Goal: Book appointment/travel/reservation

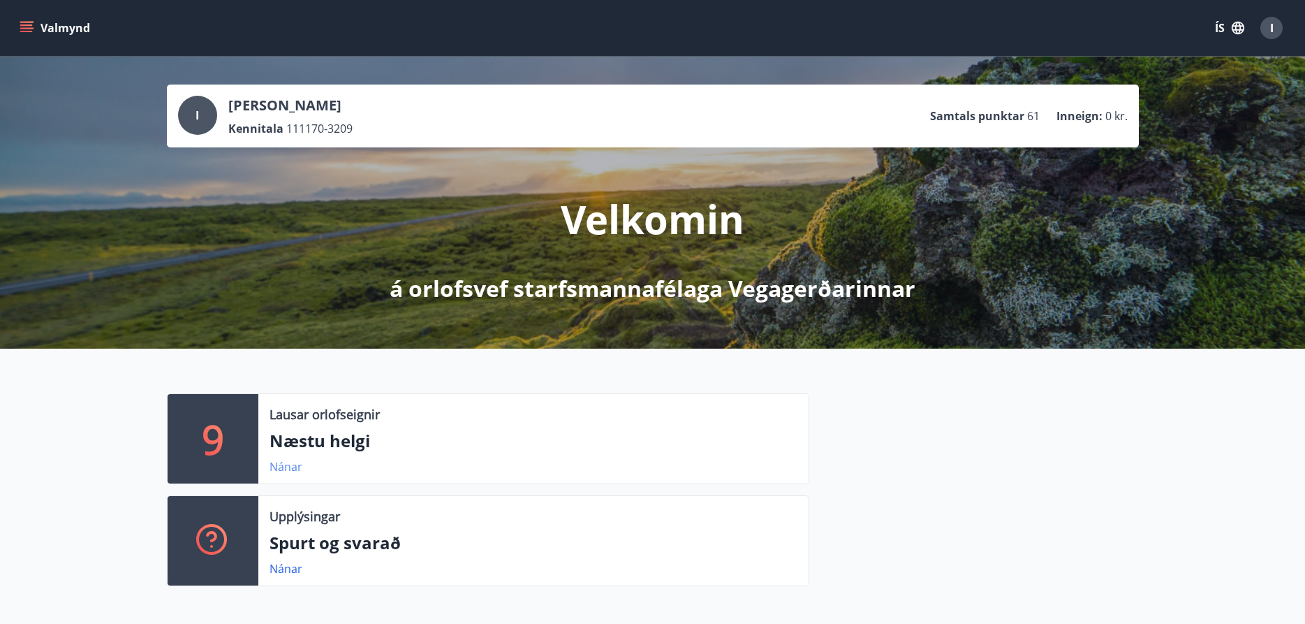
click at [288, 460] on link "Nánar" at bounding box center [286, 466] width 33 height 15
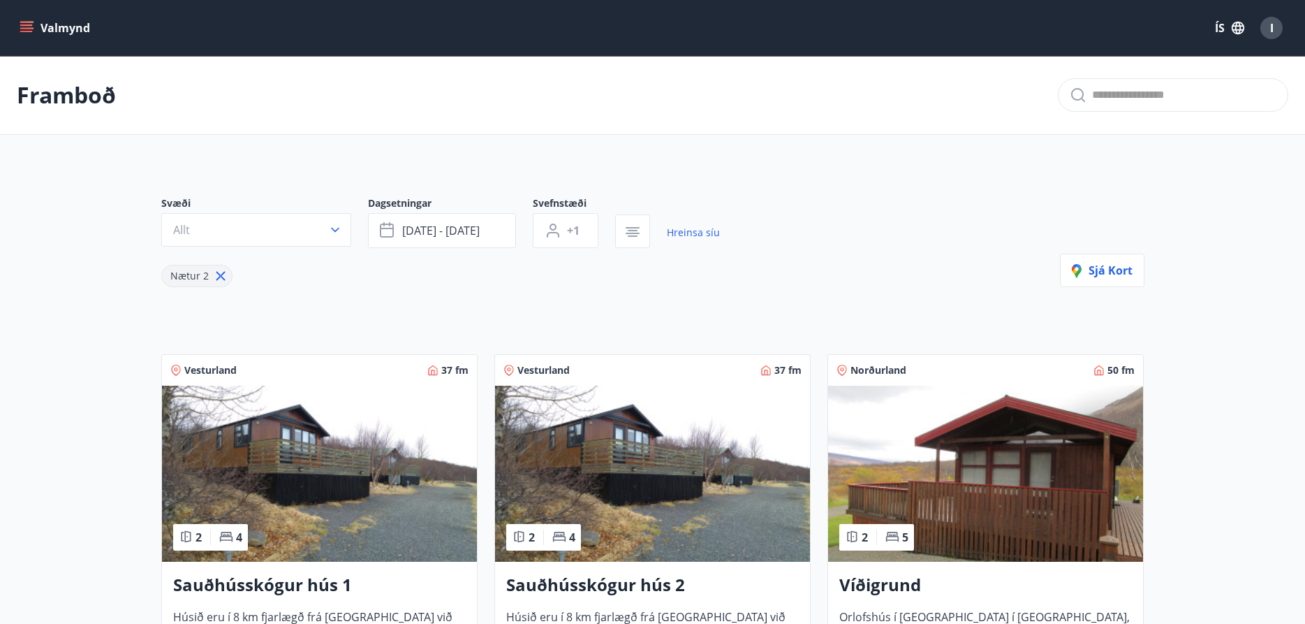
click at [346, 460] on img at bounding box center [319, 474] width 315 height 176
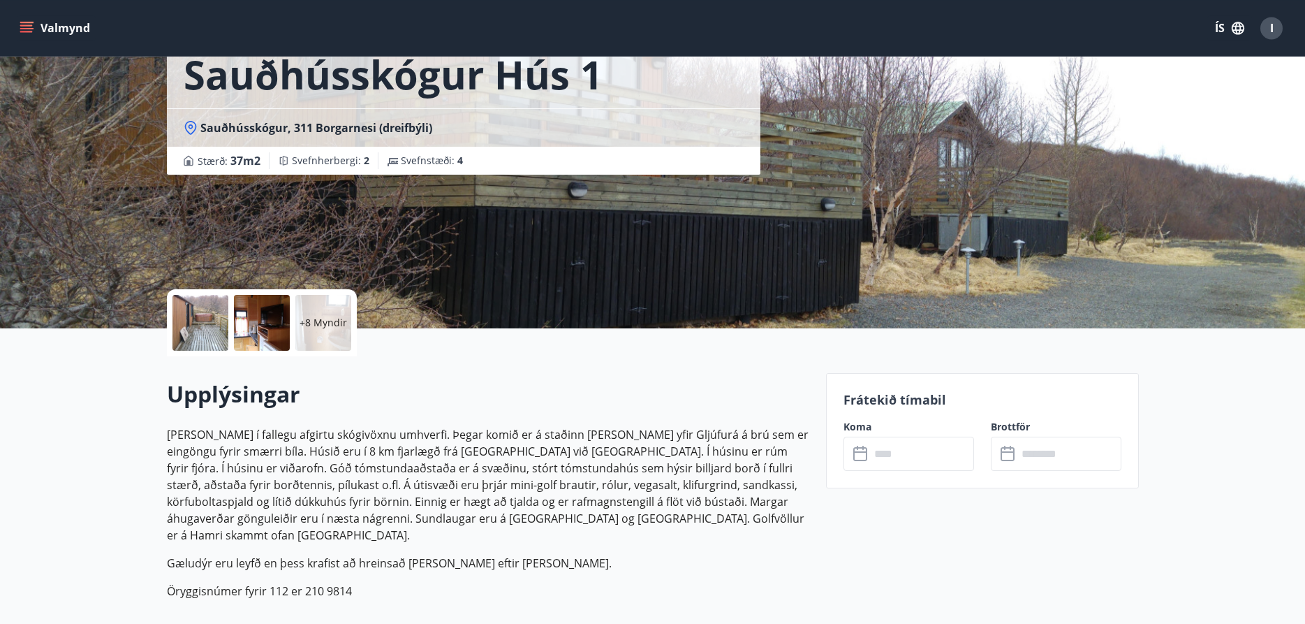
scroll to position [214, 0]
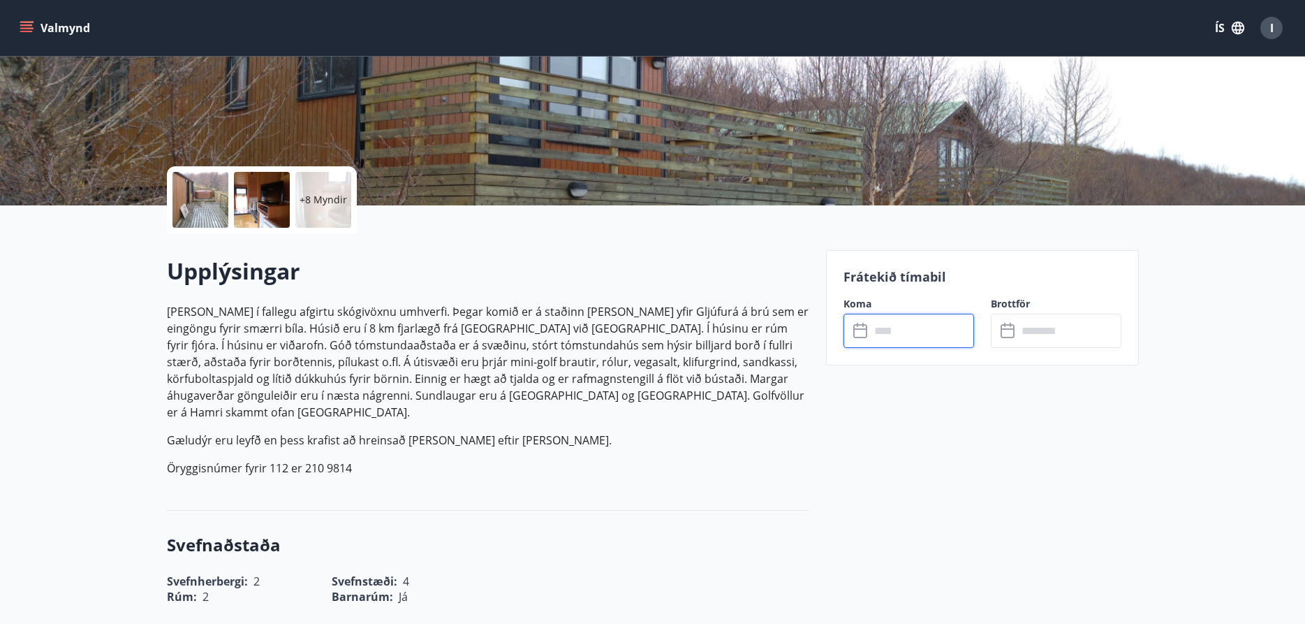
click at [919, 334] on input "text" at bounding box center [922, 331] width 104 height 34
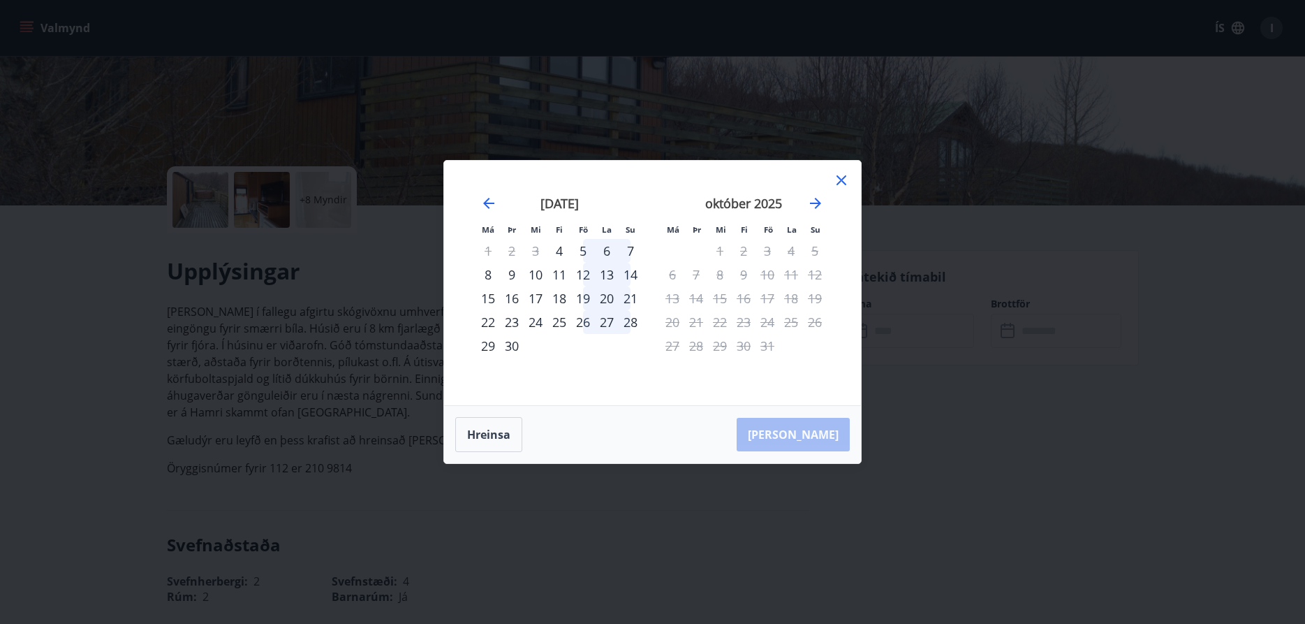
click at [608, 278] on div "13" at bounding box center [607, 275] width 24 height 24
click at [817, 207] on icon "Move forward to switch to the next month." at bounding box center [815, 203] width 11 height 11
click at [491, 202] on icon "Move backward to switch to the previous month." at bounding box center [489, 203] width 17 height 17
click at [558, 271] on div "11" at bounding box center [560, 275] width 24 height 24
click at [537, 272] on div "10" at bounding box center [536, 275] width 24 height 24
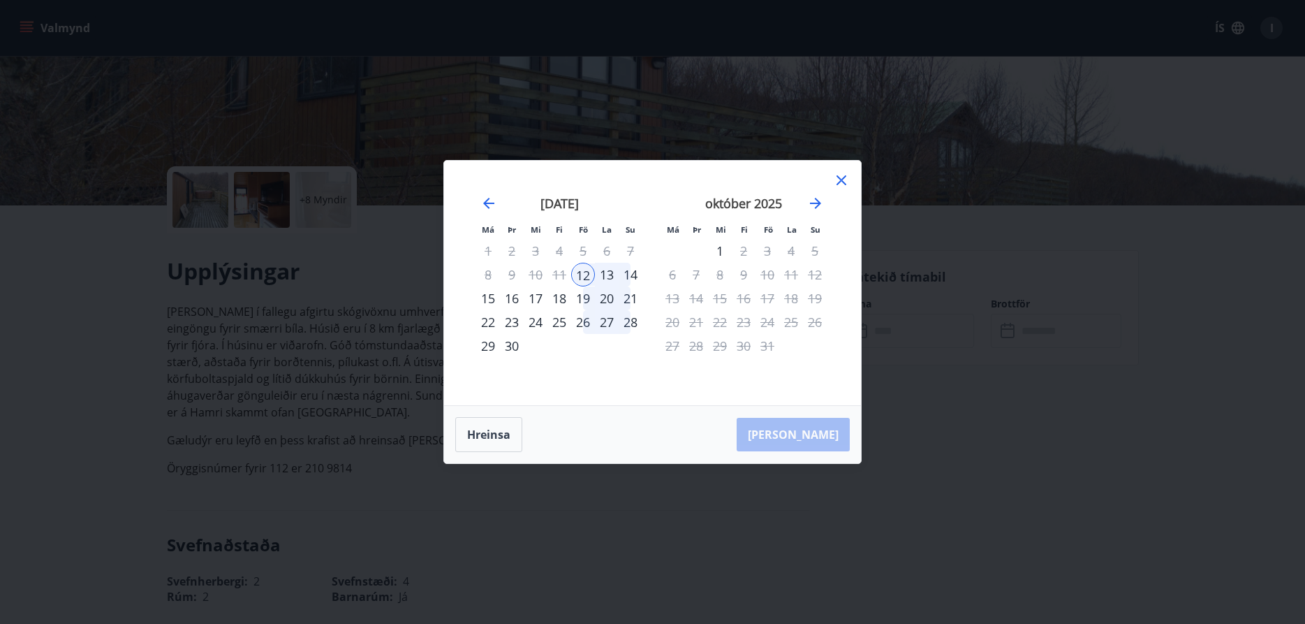
click at [511, 278] on div "9" at bounding box center [512, 275] width 24 height 24
click at [585, 247] on div "5" at bounding box center [583, 251] width 24 height 24
click at [490, 198] on icon "Move backward to switch to the previous month." at bounding box center [488, 203] width 11 height 11
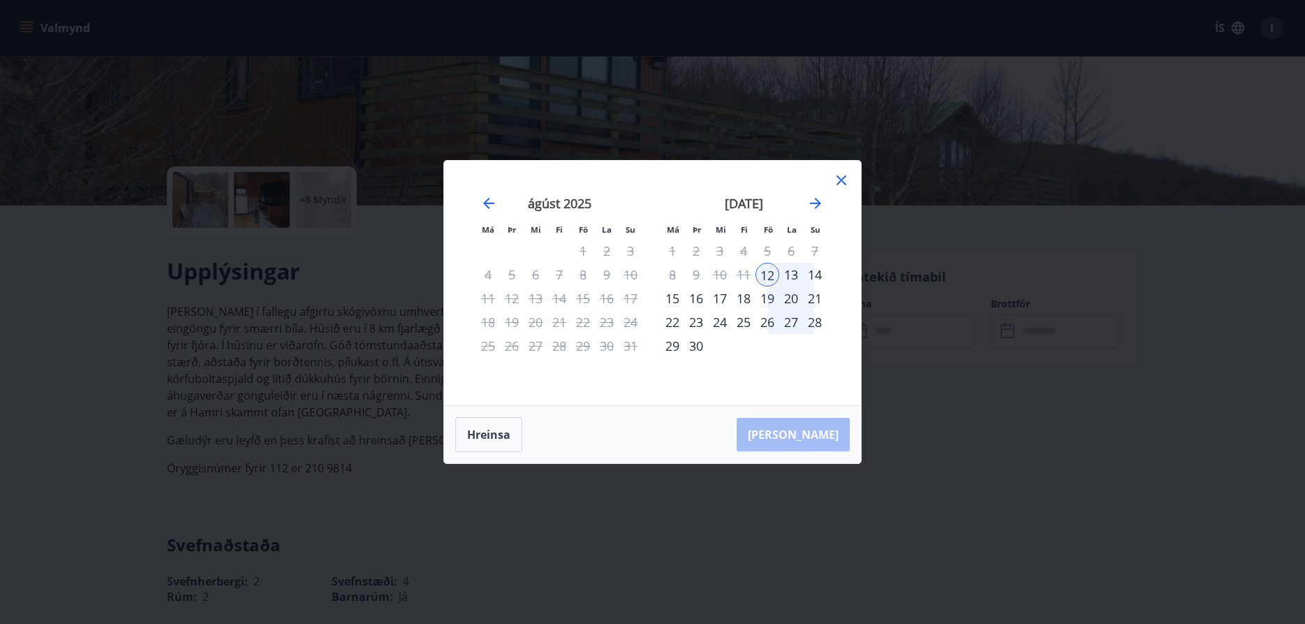
click at [745, 252] on div "4" at bounding box center [744, 251] width 24 height 24
click at [842, 181] on icon at bounding box center [842, 180] width 10 height 10
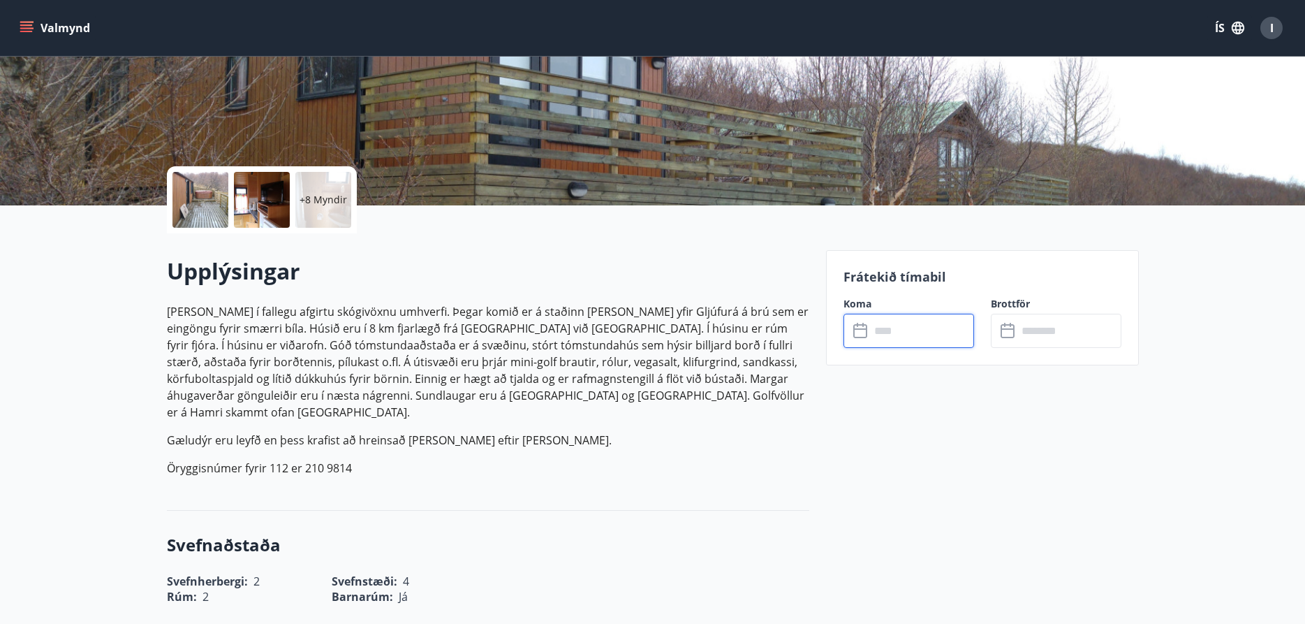
click at [951, 342] on input "text" at bounding box center [922, 331] width 104 height 34
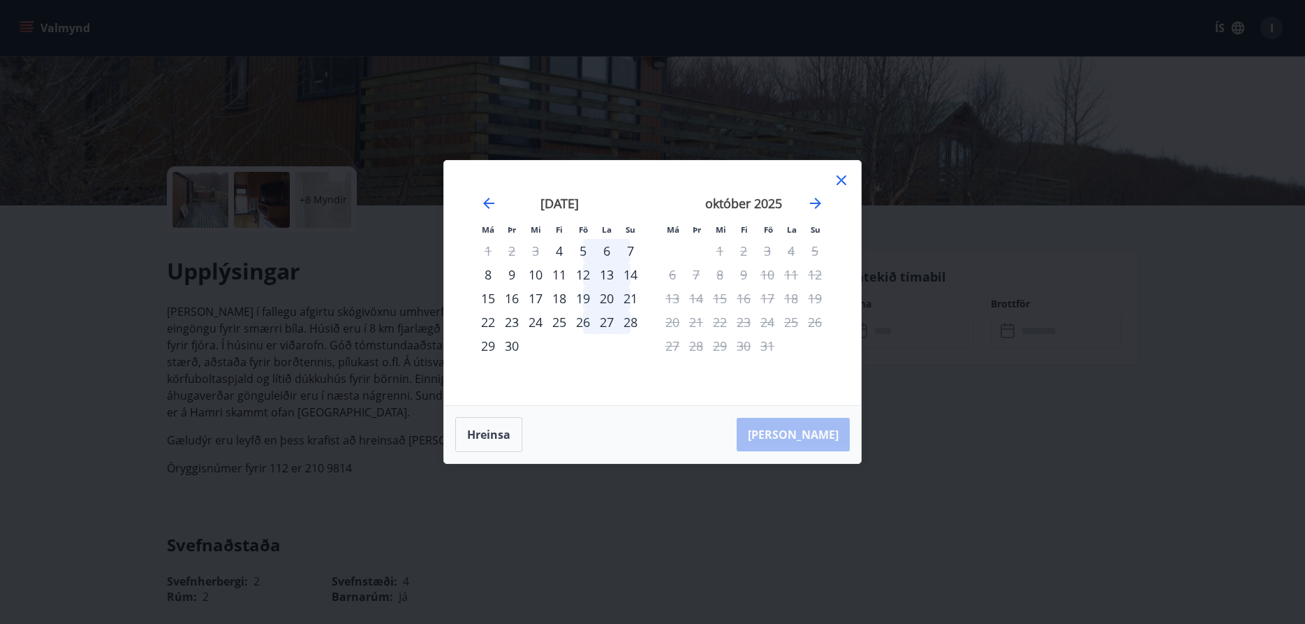
click at [582, 248] on div "5" at bounding box center [583, 251] width 24 height 24
click at [580, 272] on div "12" at bounding box center [583, 275] width 24 height 24
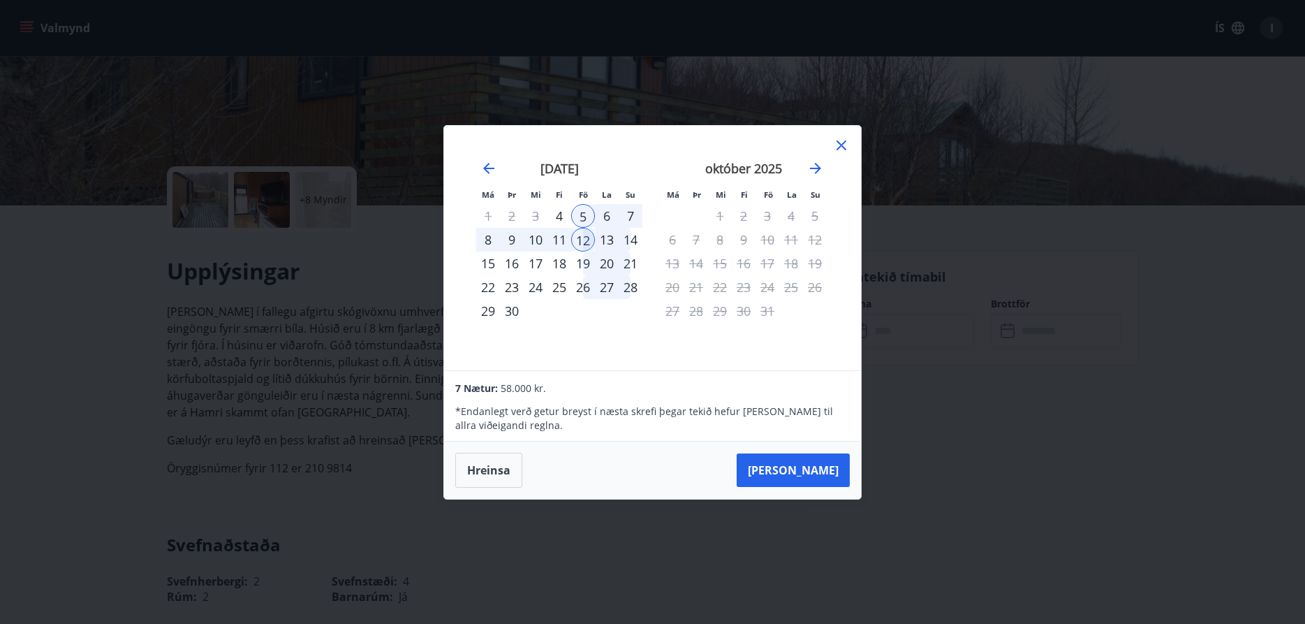
click at [842, 147] on icon at bounding box center [842, 145] width 10 height 10
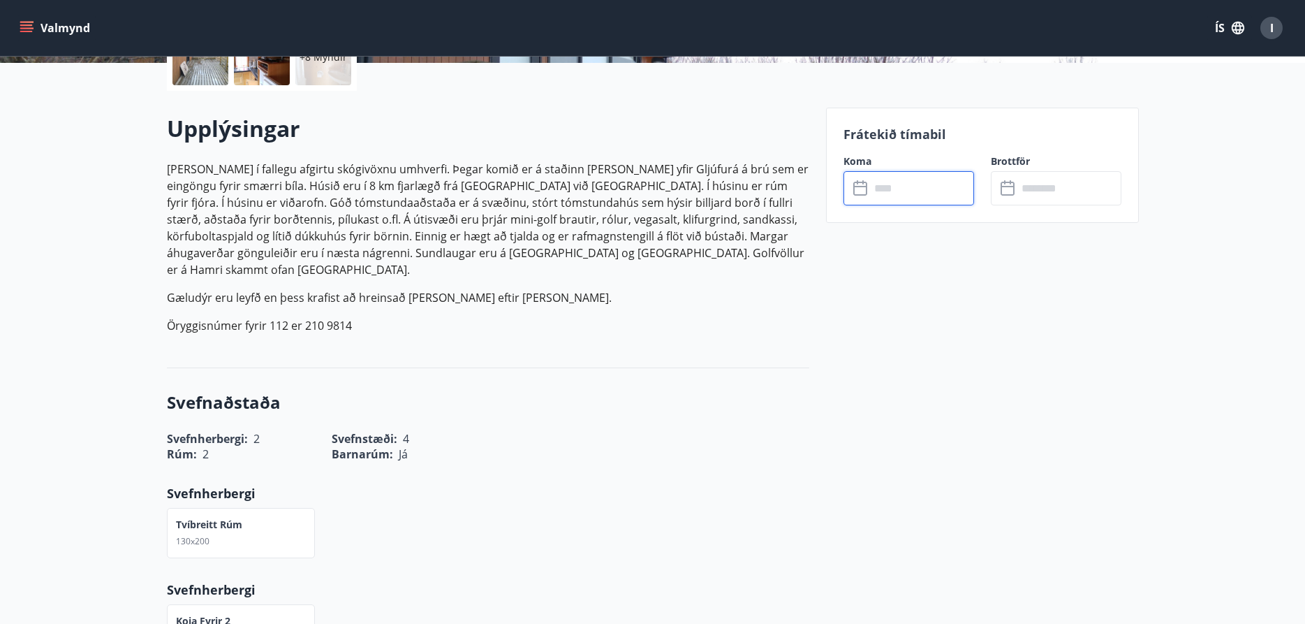
scroll to position [0, 0]
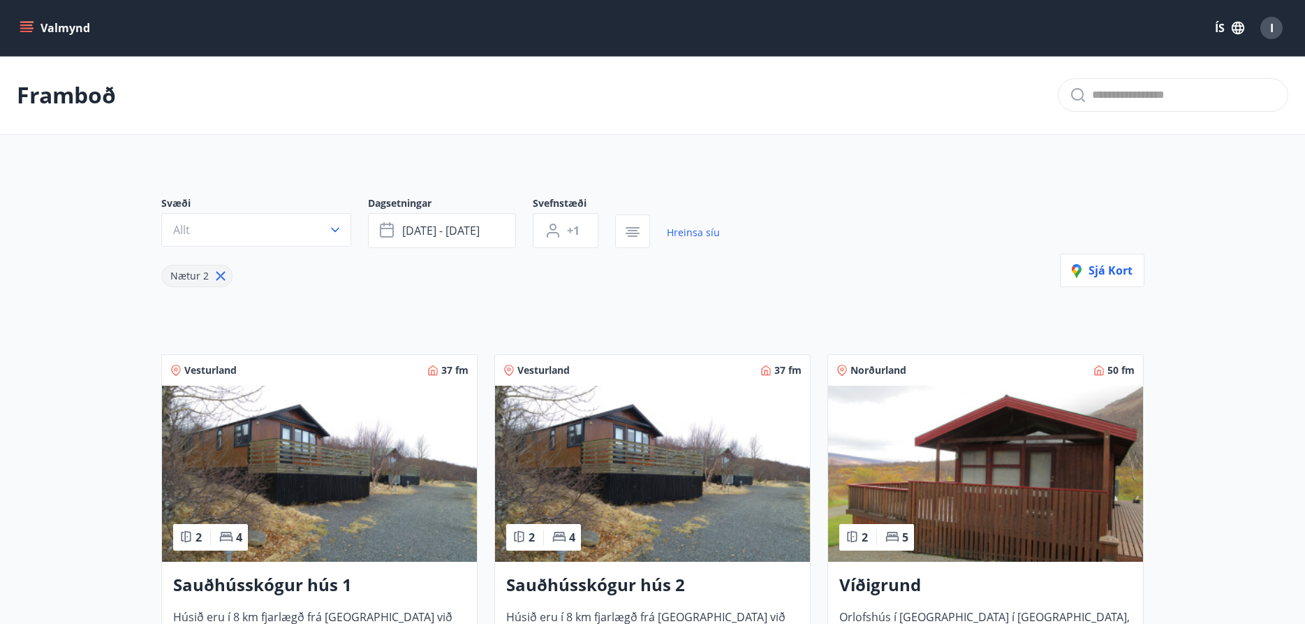
click at [613, 486] on img at bounding box center [652, 474] width 315 height 176
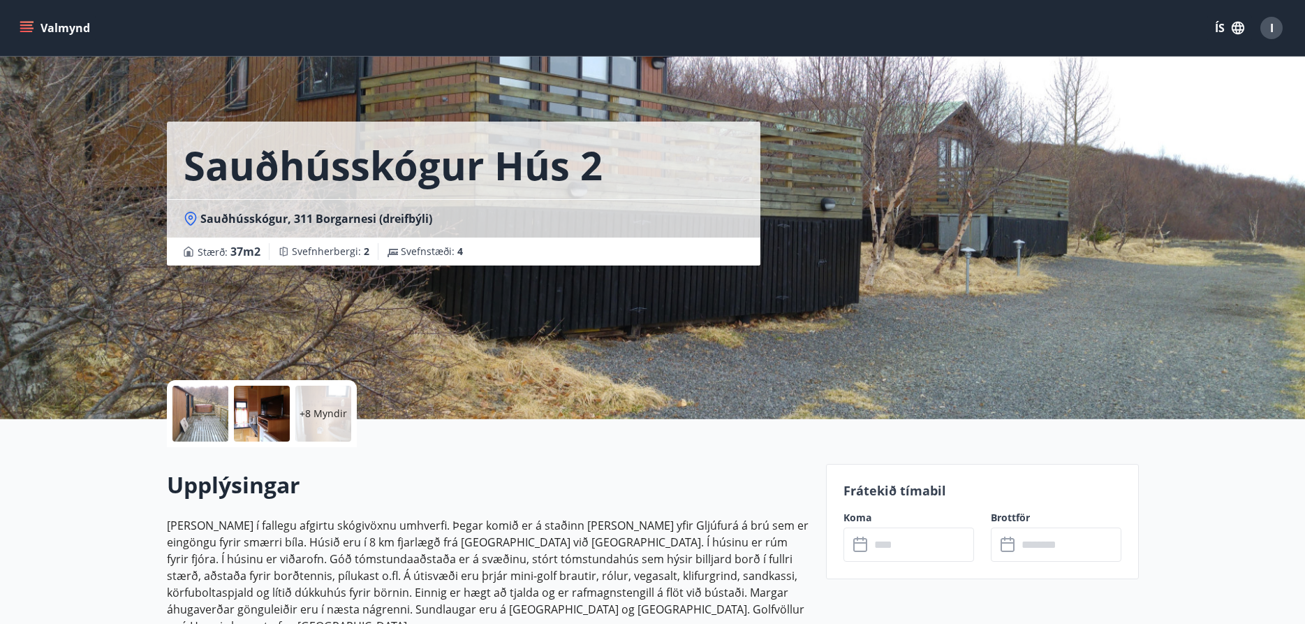
click at [905, 543] on input "text" at bounding box center [922, 544] width 104 height 34
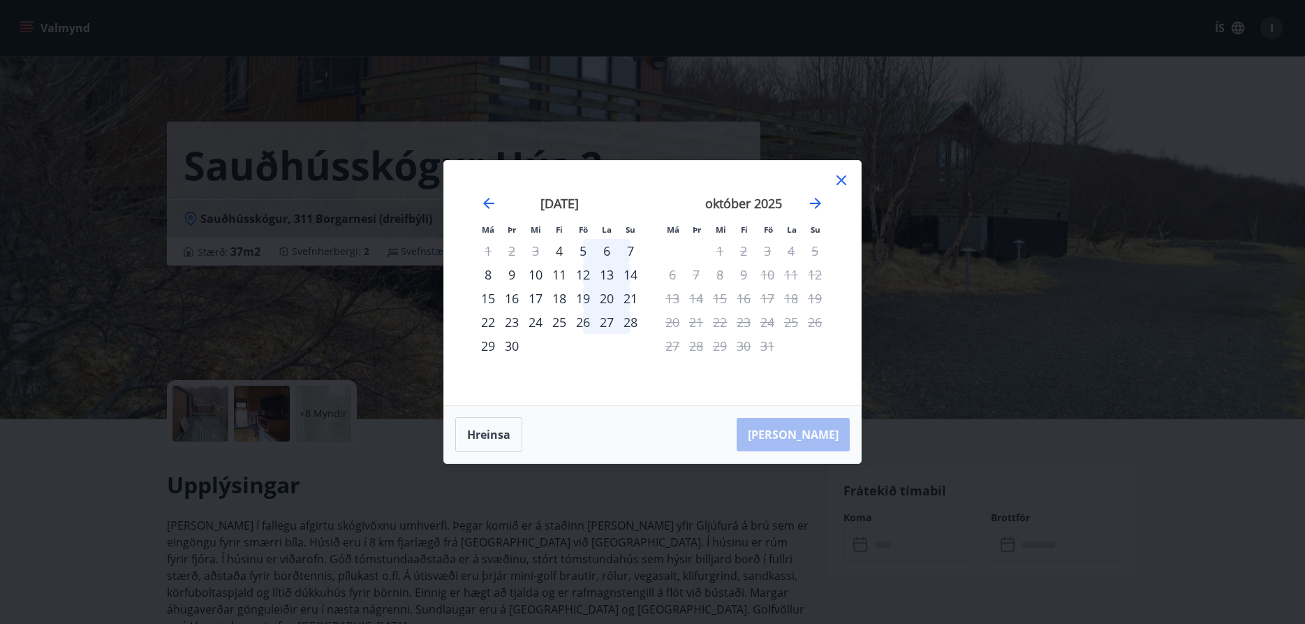
click at [586, 272] on div "12" at bounding box center [583, 275] width 24 height 24
click at [638, 270] on div "14" at bounding box center [631, 275] width 24 height 24
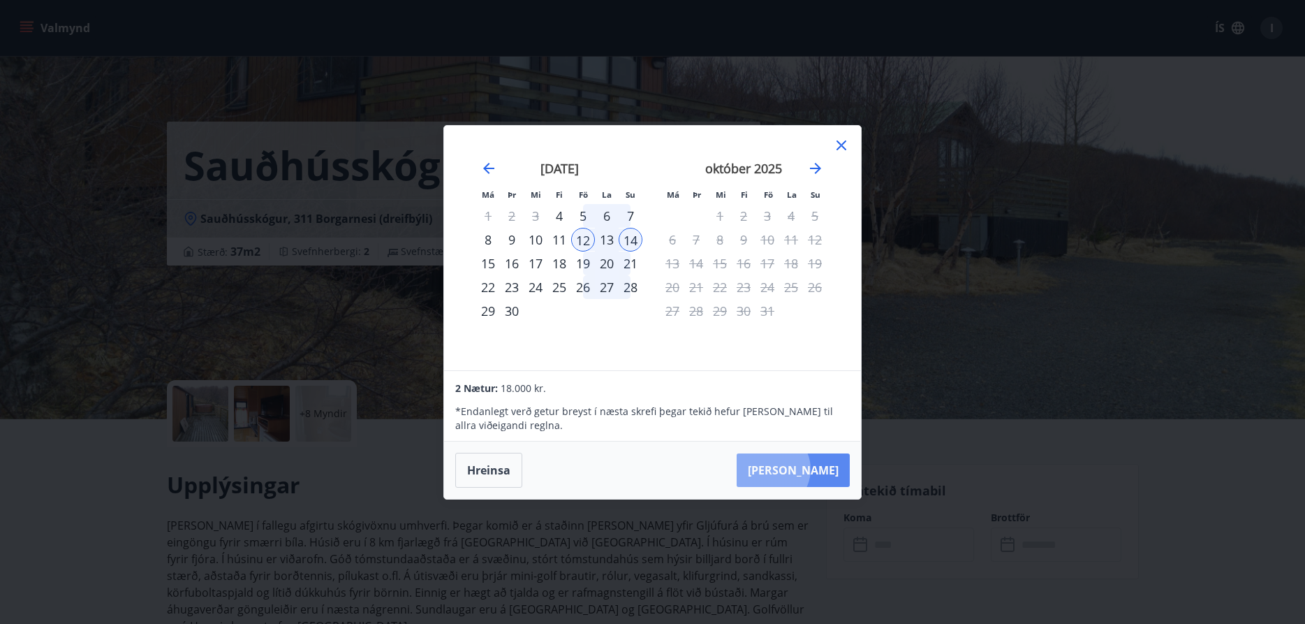
click at [814, 469] on button "[PERSON_NAME]" at bounding box center [793, 470] width 113 height 34
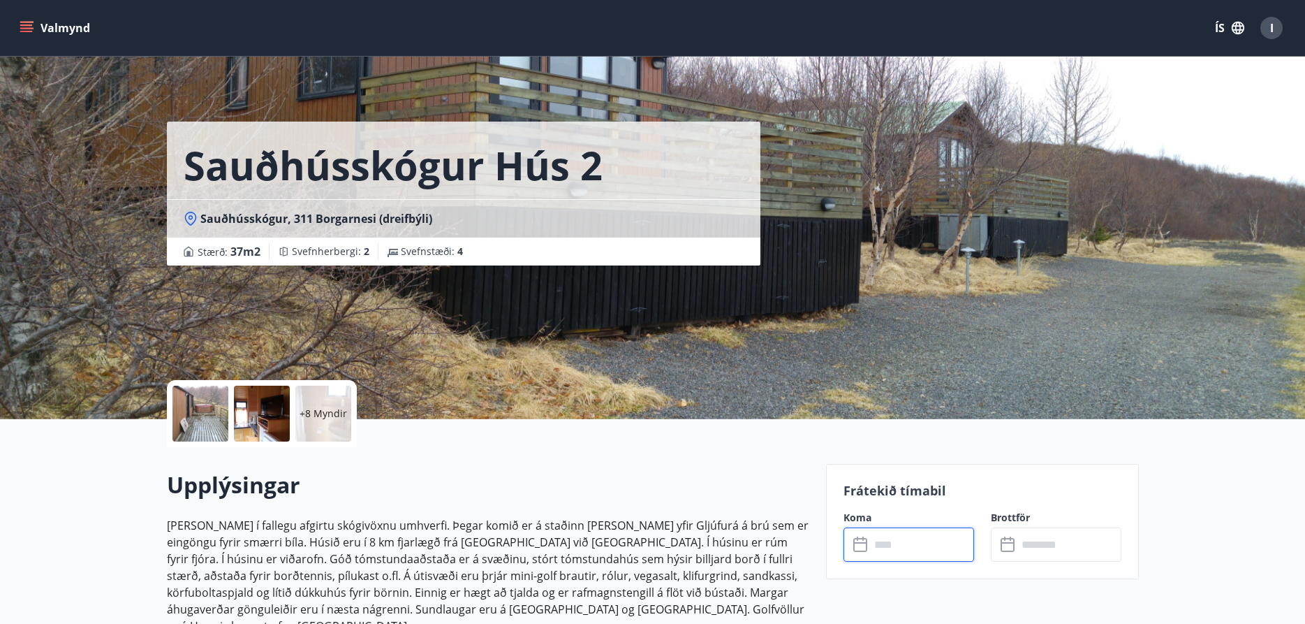
type input "******"
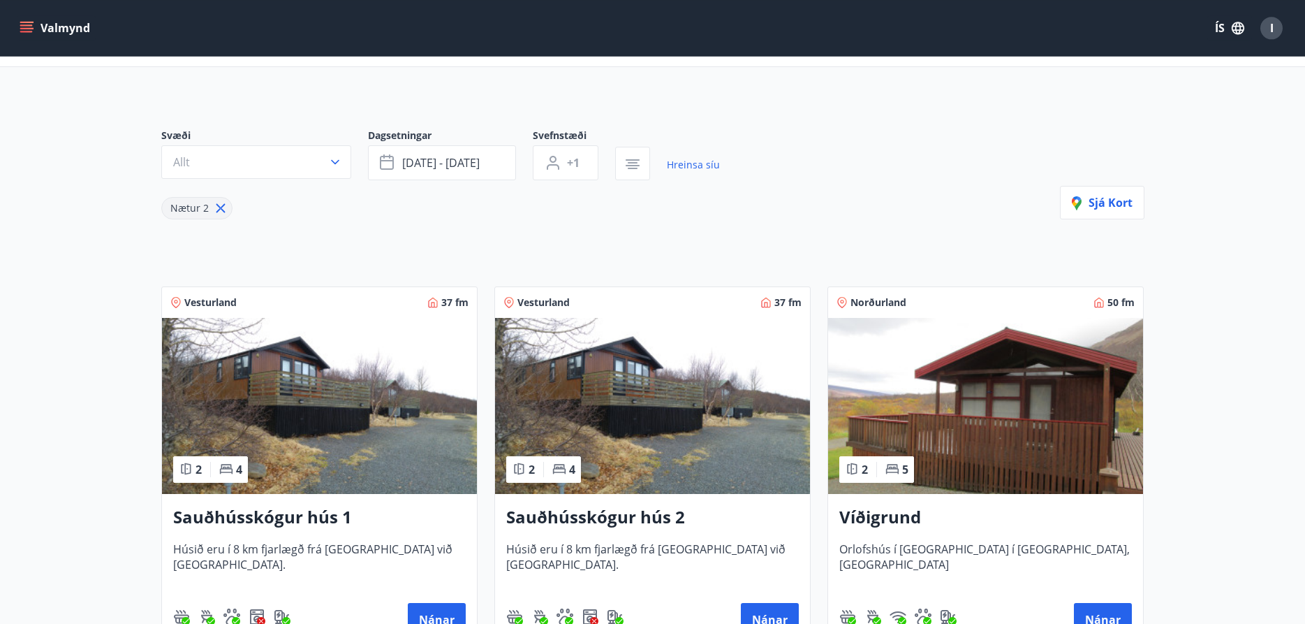
scroll to position [214, 0]
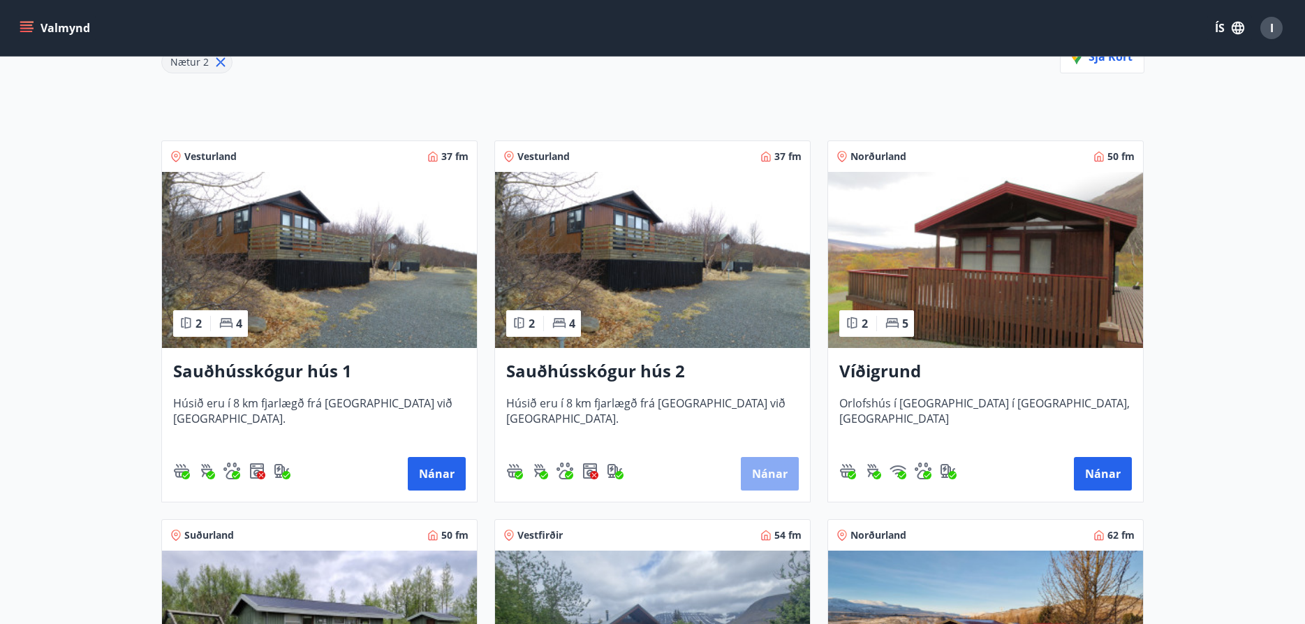
click at [767, 472] on button "Nánar" at bounding box center [770, 474] width 58 height 34
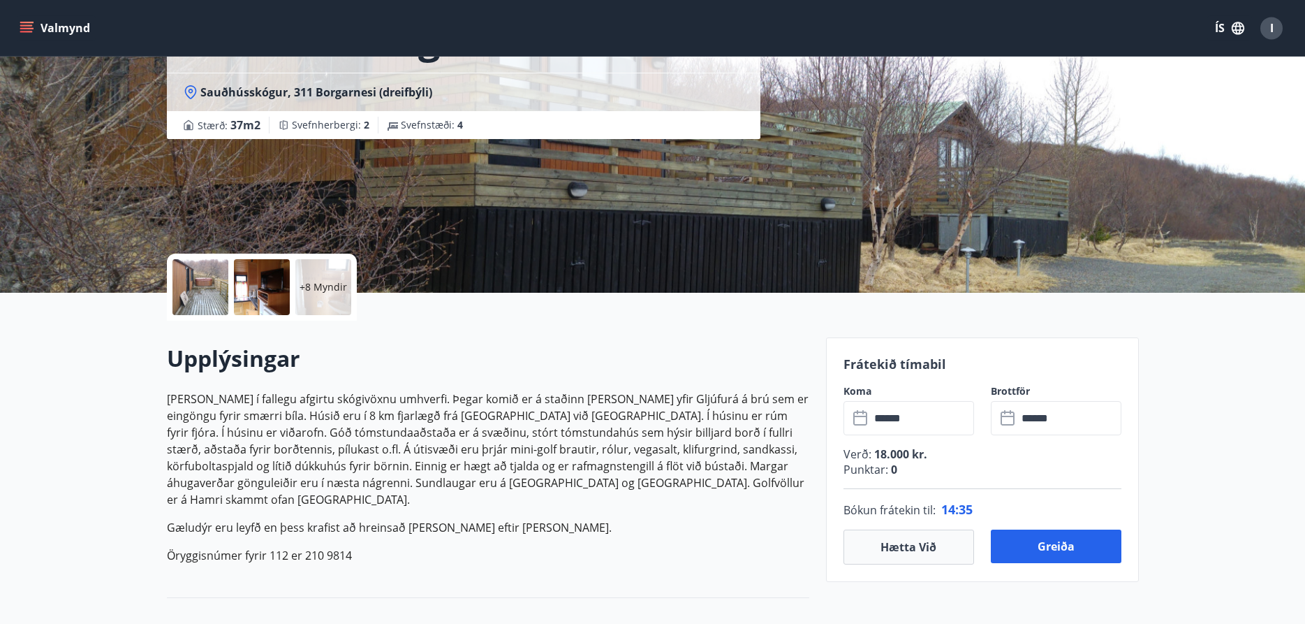
scroll to position [285, 0]
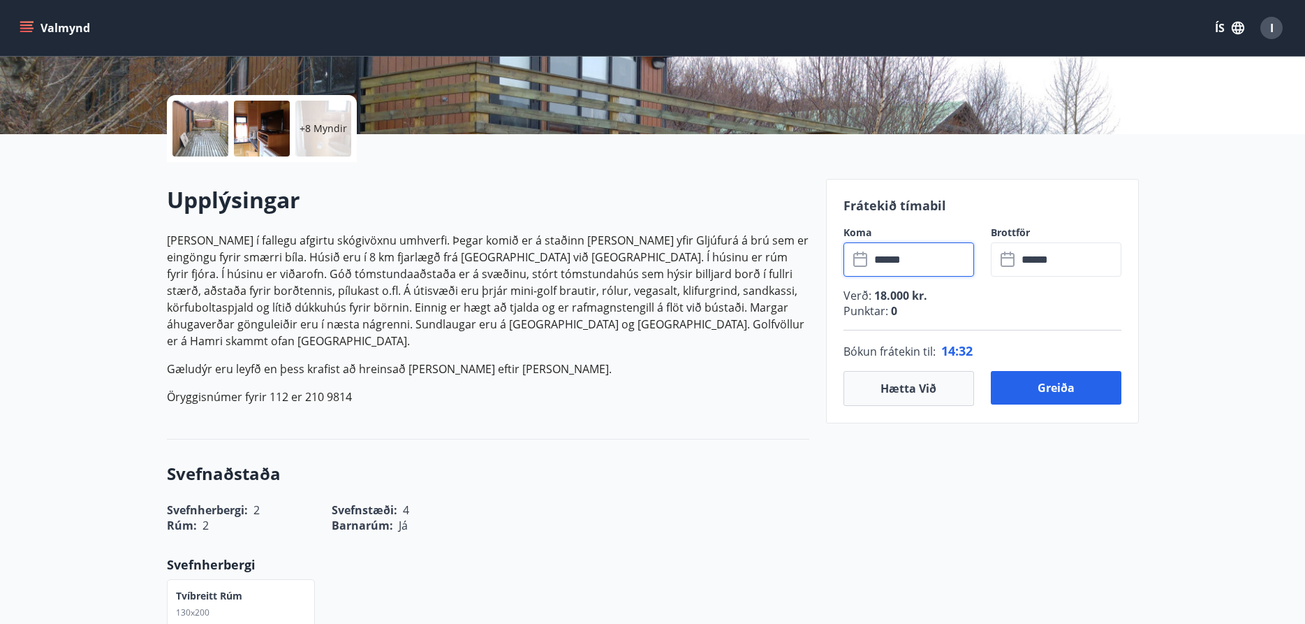
click at [956, 264] on input "******" at bounding box center [922, 259] width 104 height 34
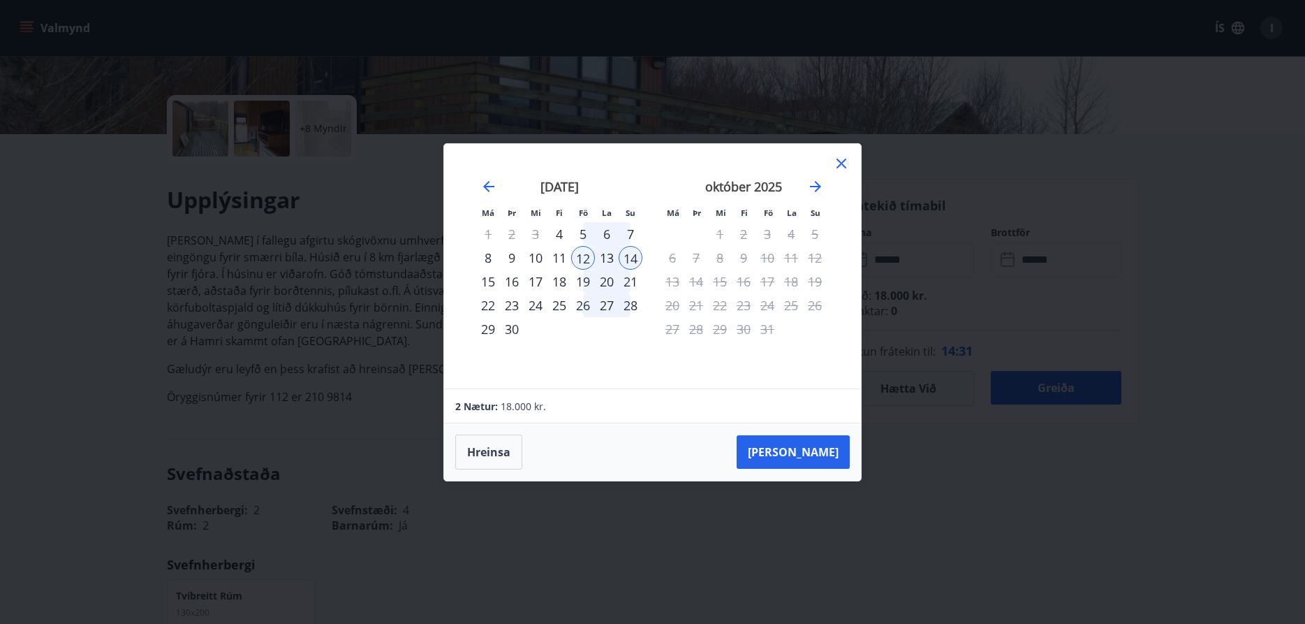
click at [585, 262] on div "12" at bounding box center [583, 258] width 24 height 24
click at [487, 453] on button "Hreinsa" at bounding box center [488, 451] width 67 height 35
drag, startPoint x: 842, startPoint y: 162, endPoint x: 846, endPoint y: 169, distance: 8.1
click at [843, 163] on icon at bounding box center [841, 163] width 17 height 17
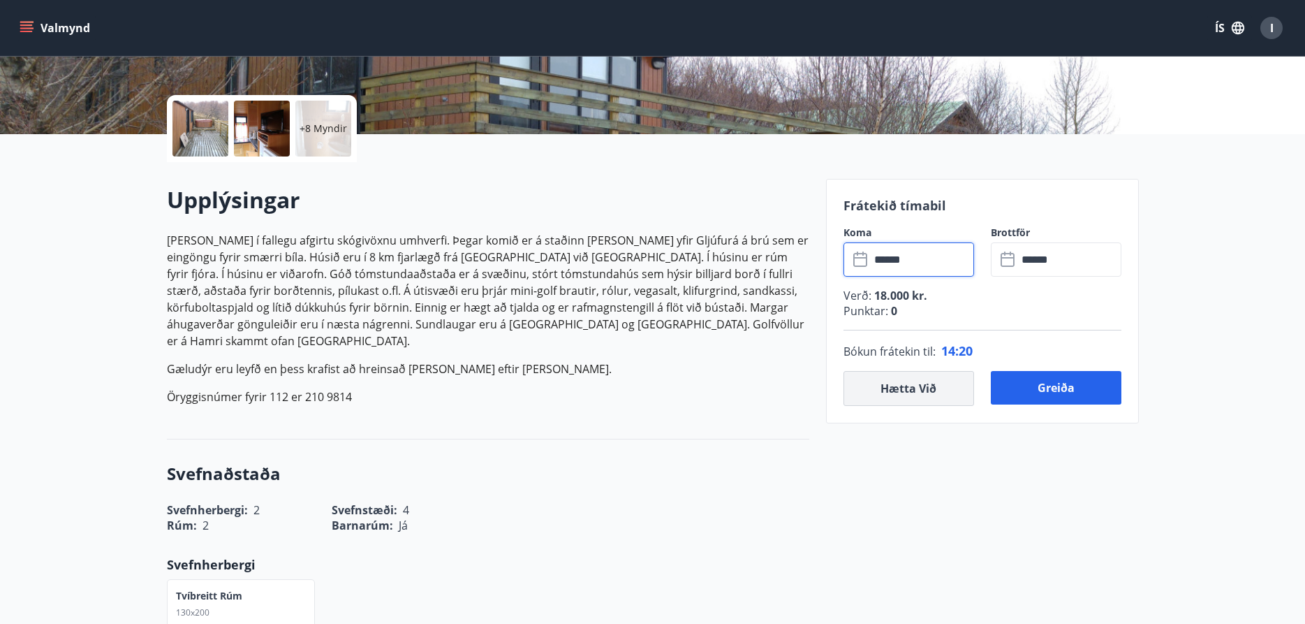
click at [937, 388] on button "Hætta við" at bounding box center [909, 388] width 131 height 35
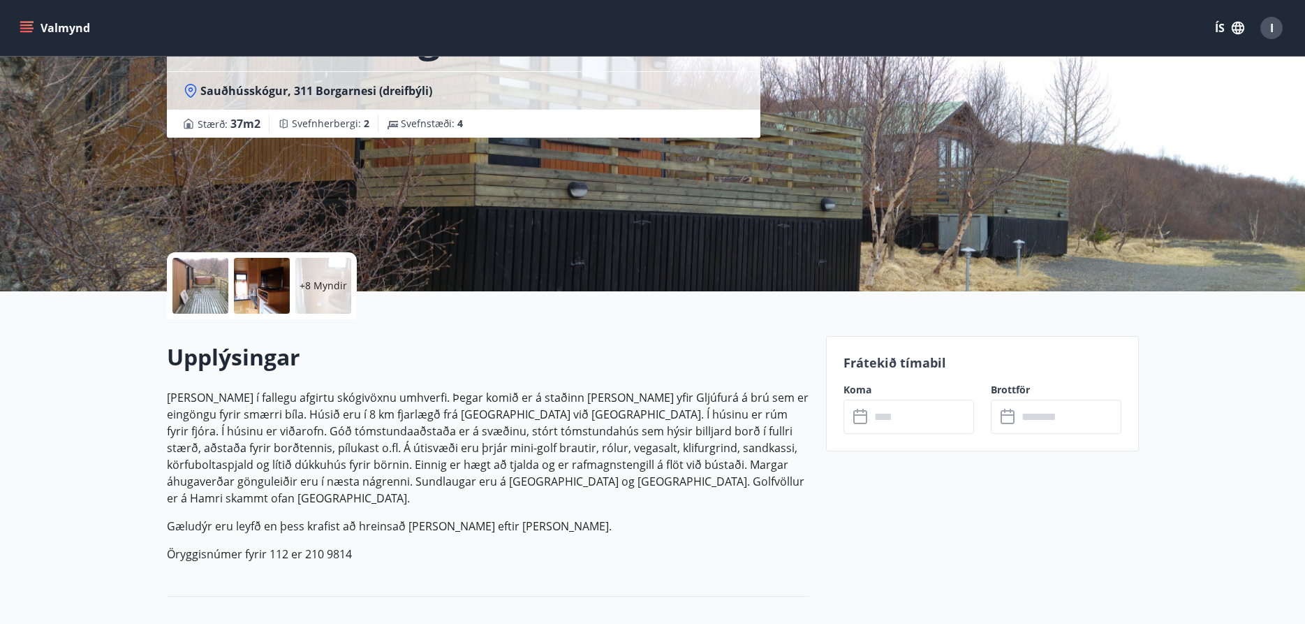
scroll to position [0, 0]
